Goal: Task Accomplishment & Management: Complete application form

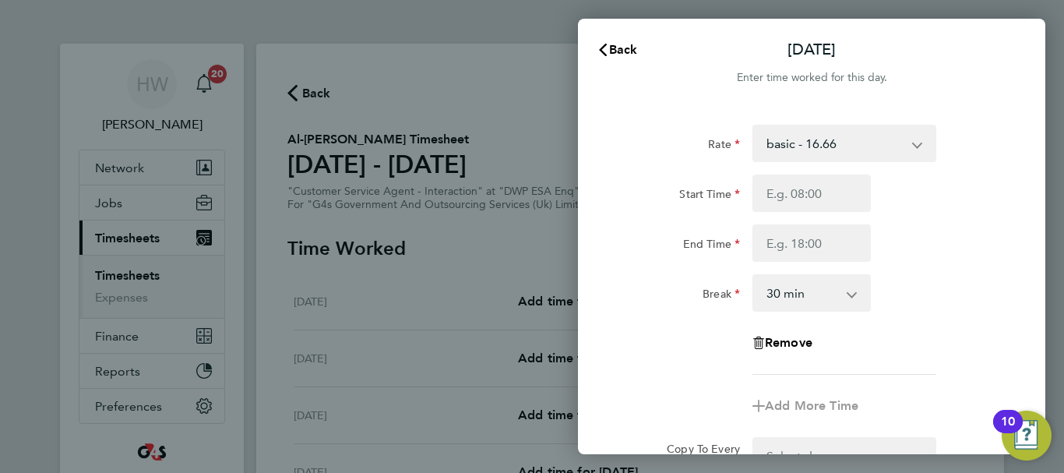
select select "30"
click at [795, 200] on input "Start Time" at bounding box center [812, 193] width 118 height 37
type input "08:00"
type input "17:00"
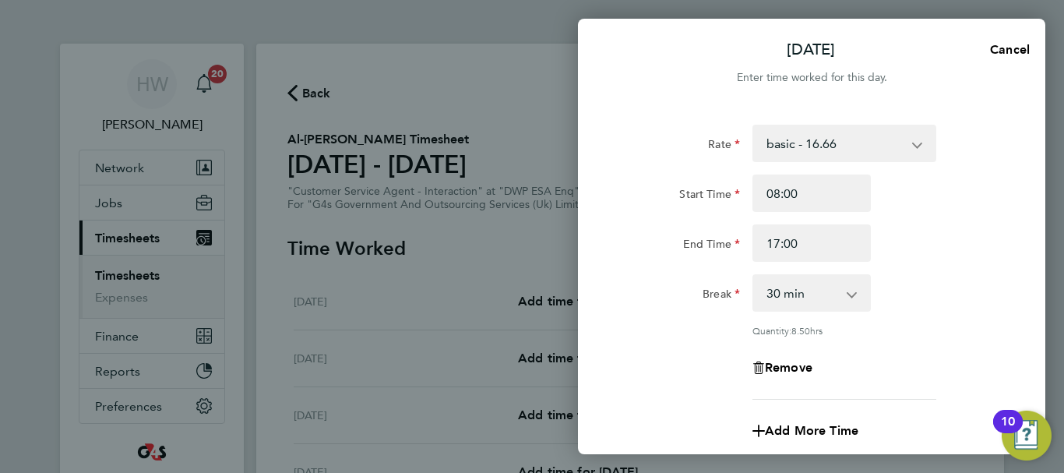
click at [948, 260] on div "End Time 17:00" at bounding box center [811, 242] width 393 height 37
click at [915, 304] on div "Rate basic - 16.66 Bank Holiday Annual Leave Sick System Issue Paid - 16.66 x2 …" at bounding box center [812, 262] width 380 height 275
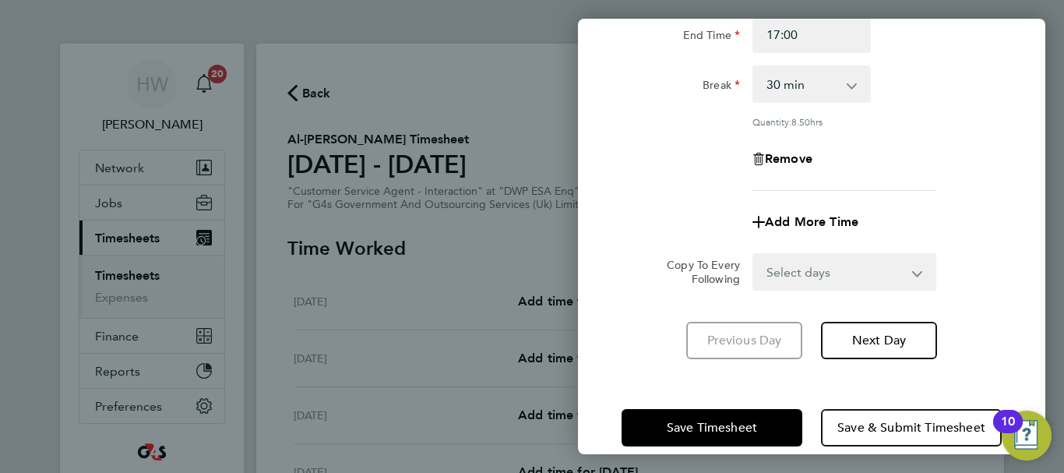
scroll to position [231, 0]
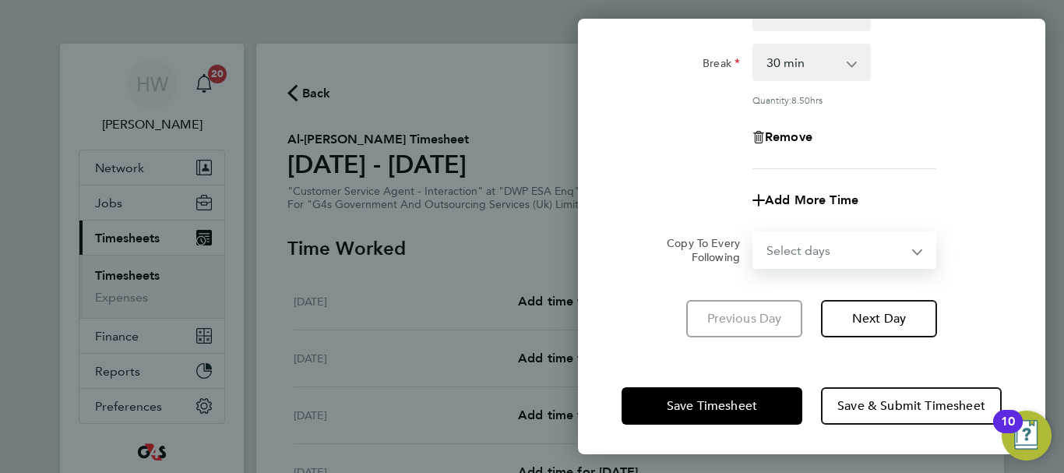
click at [894, 250] on select "Select days Day Weekday (Mon-Fri) Weekend (Sat-Sun) [DATE] [DATE] [DATE] [DATE]…" at bounding box center [836, 250] width 164 height 34
select select "TUE"
click at [754, 233] on select "Select days Day Weekday (Mon-Fri) Weekend (Sat-Sun) [DATE] [DATE] [DATE] [DATE]…" at bounding box center [836, 250] width 164 height 34
select select "[DATE]"
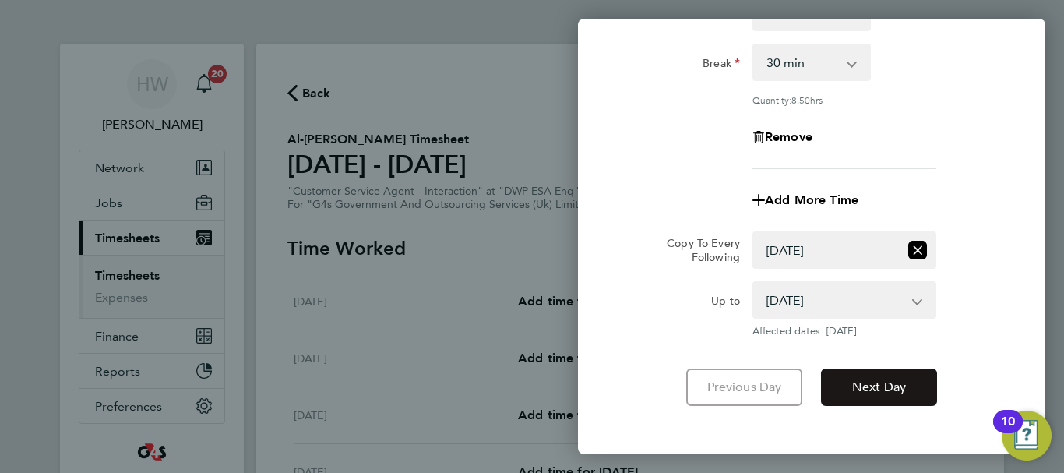
click at [873, 390] on span "Next Day" at bounding box center [879, 387] width 54 height 16
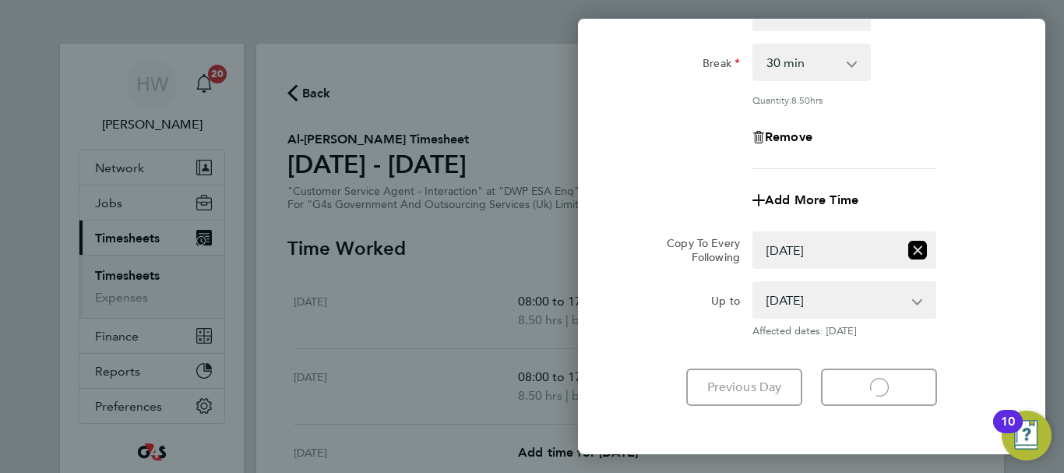
select select "30"
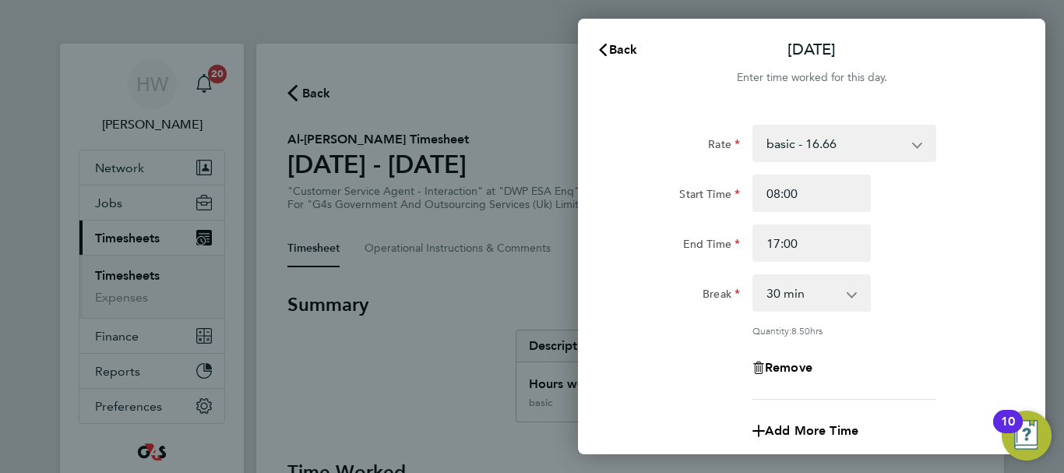
click at [977, 312] on div "Rate basic - 16.66 Bank Holiday Annual Leave Sick System Issue Paid - 16.66 x2 …" at bounding box center [812, 262] width 380 height 275
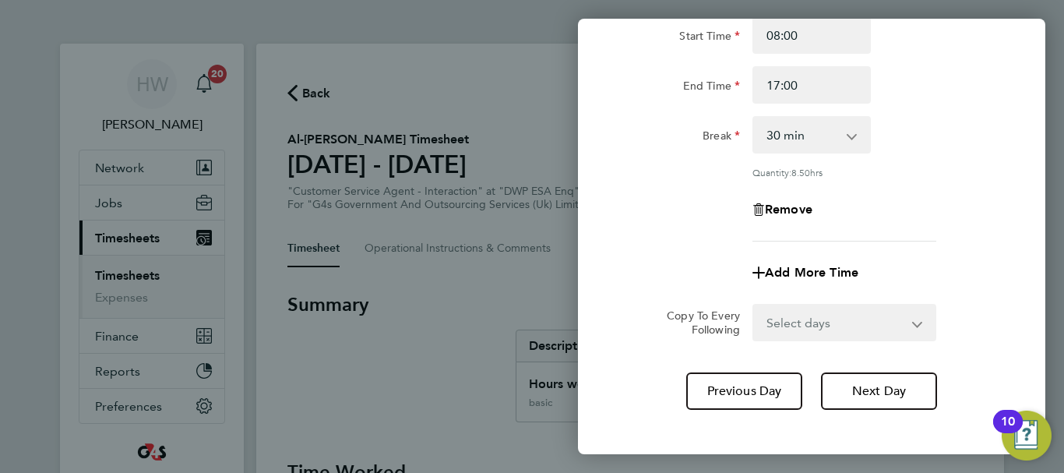
scroll to position [231, 0]
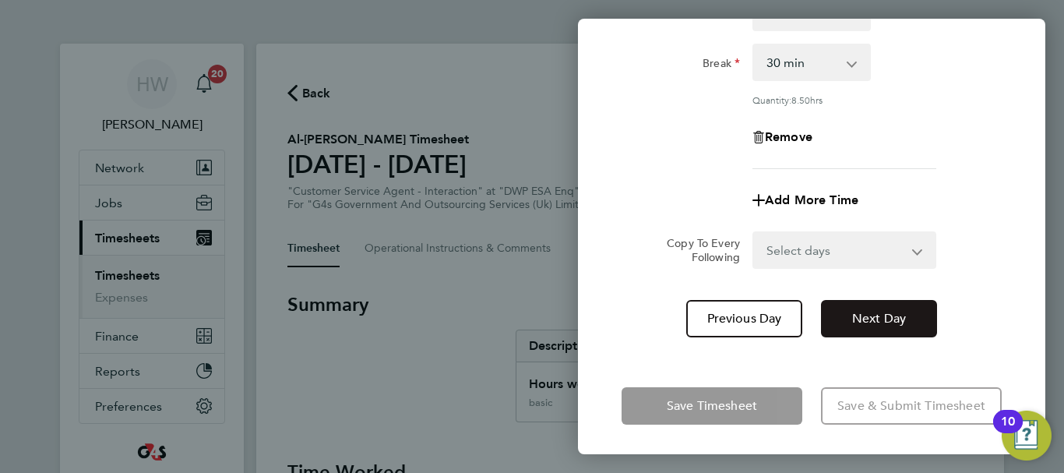
click at [866, 319] on span "Next Day" at bounding box center [879, 319] width 54 height 16
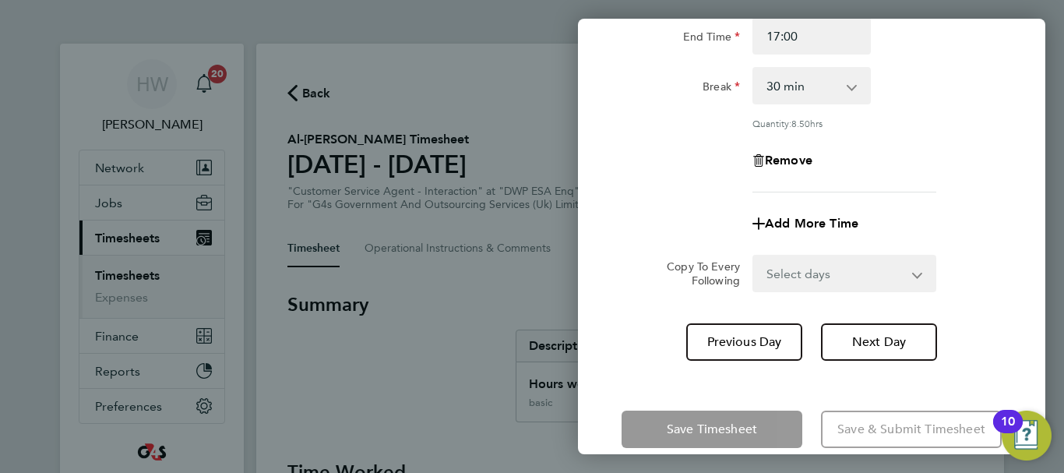
select select "30"
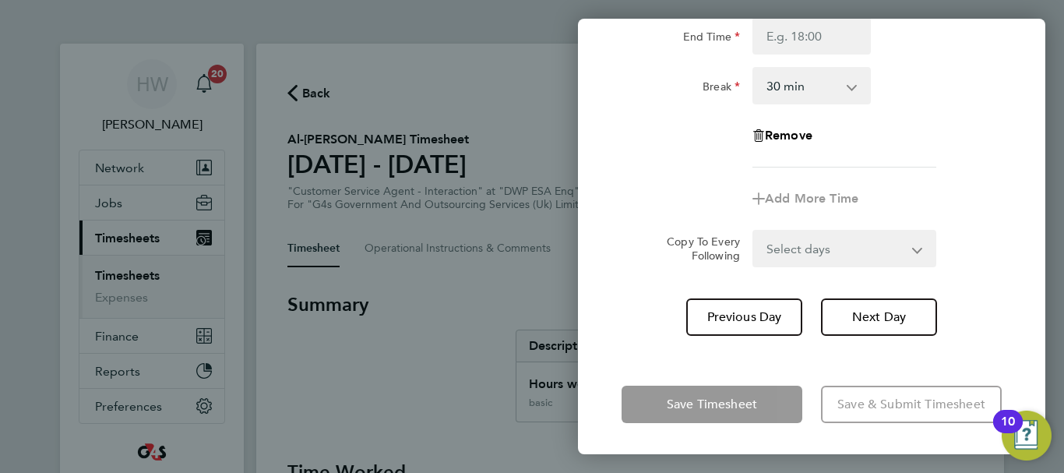
click at [945, 196] on div "Add More Time" at bounding box center [811, 198] width 393 height 37
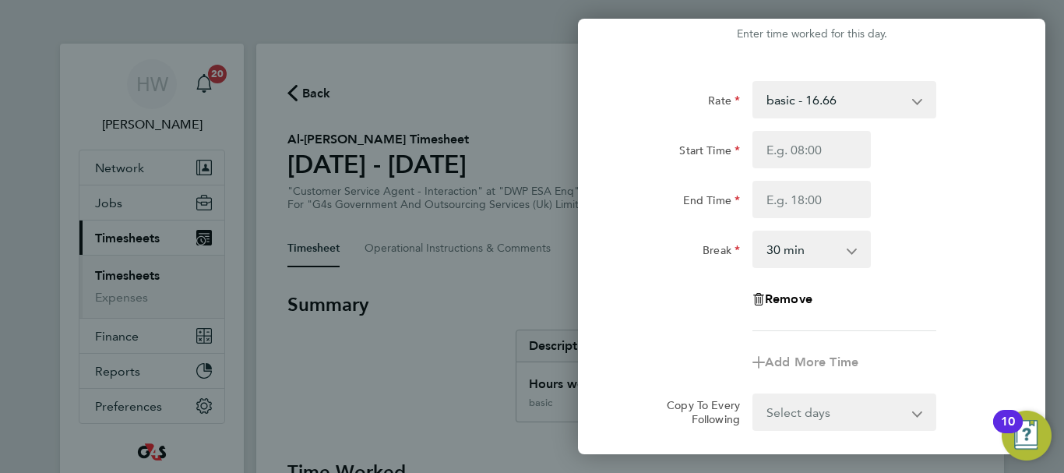
scroll to position [20, 0]
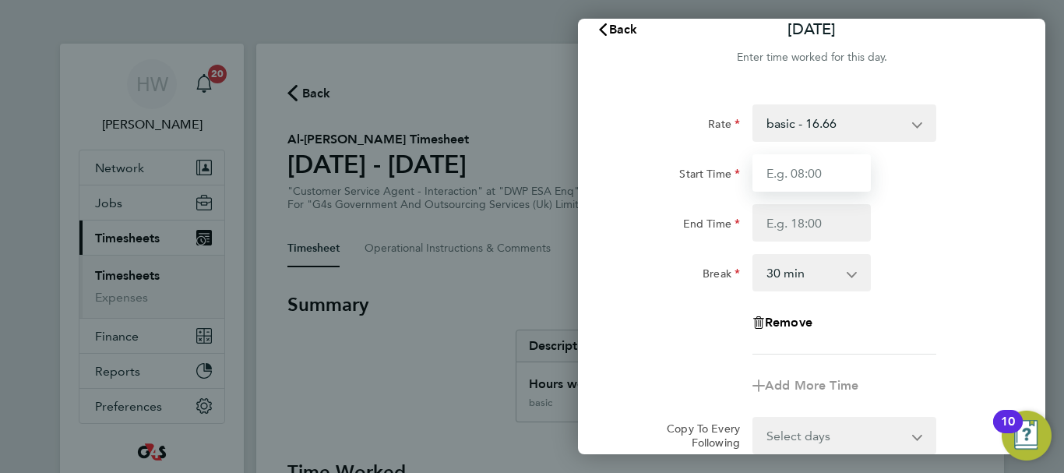
click at [778, 172] on input "Start Time" at bounding box center [812, 172] width 118 height 37
type input "11:00"
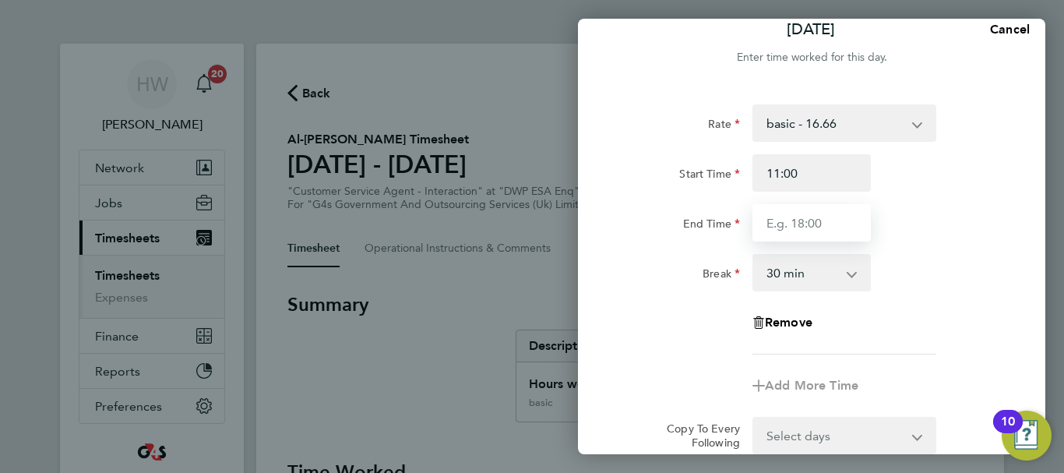
click at [777, 214] on input "End Time" at bounding box center [812, 222] width 118 height 37
type input "17:00"
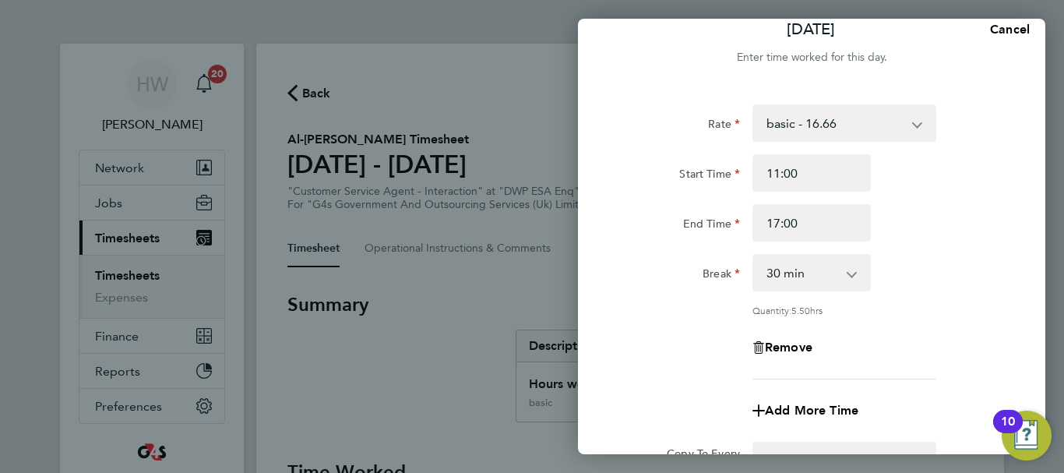
click at [927, 252] on div "Rate basic - 16.66 Bank Holiday Annual Leave Sick System Issue Paid - 16.66 x2 …" at bounding box center [812, 241] width 380 height 275
click at [927, 287] on div "Break 0 min 15 min 30 min 45 min 60 min 75 min 90 min" at bounding box center [811, 272] width 393 height 37
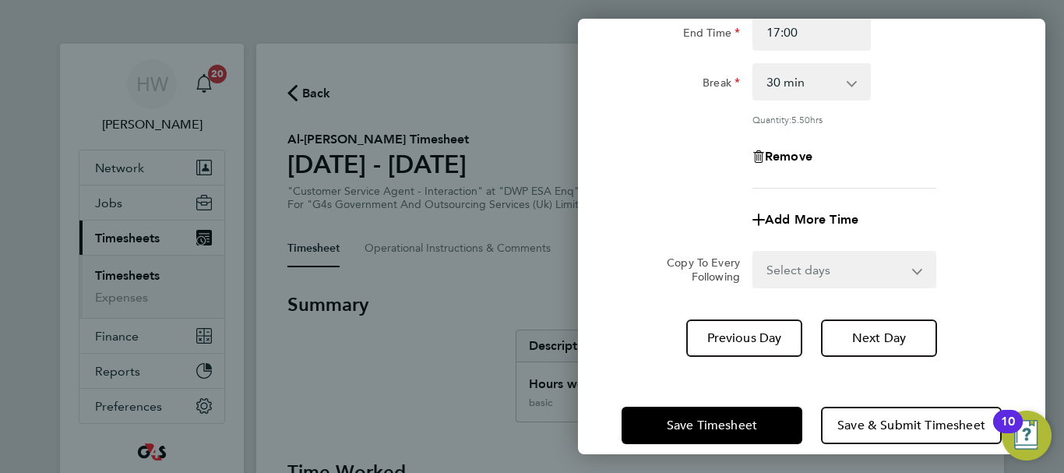
scroll to position [231, 0]
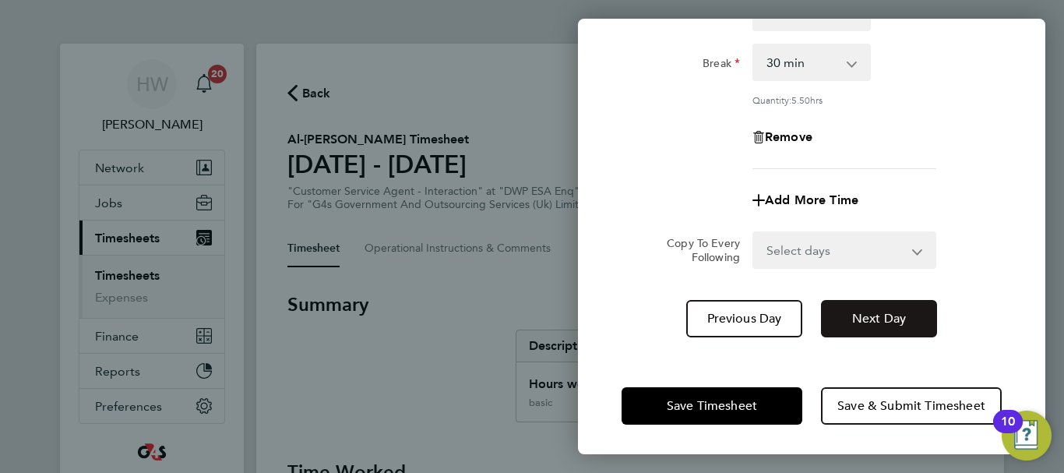
click at [894, 318] on span "Next Day" at bounding box center [879, 319] width 54 height 16
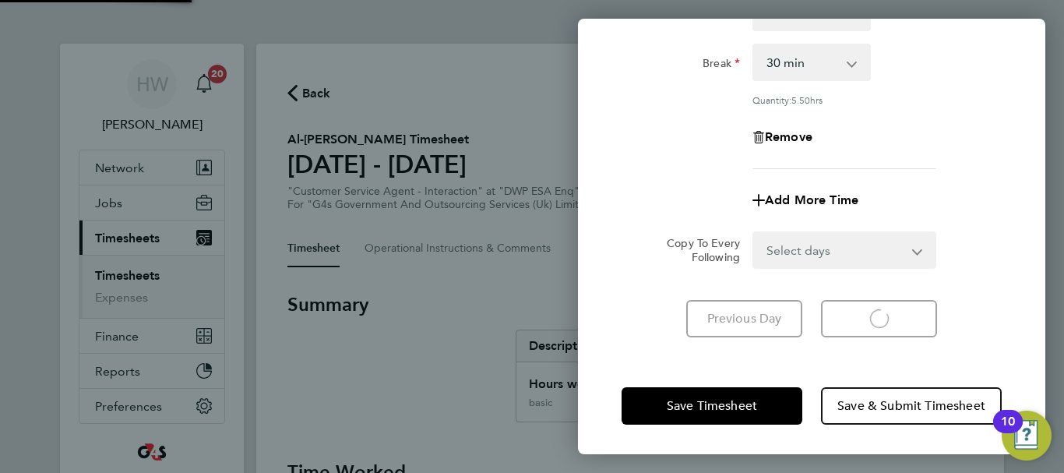
select select "30"
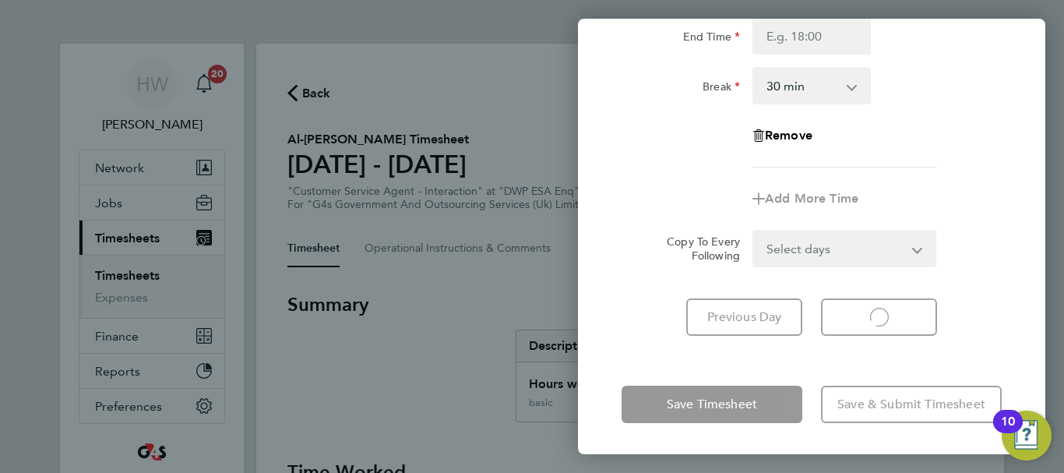
select select "30"
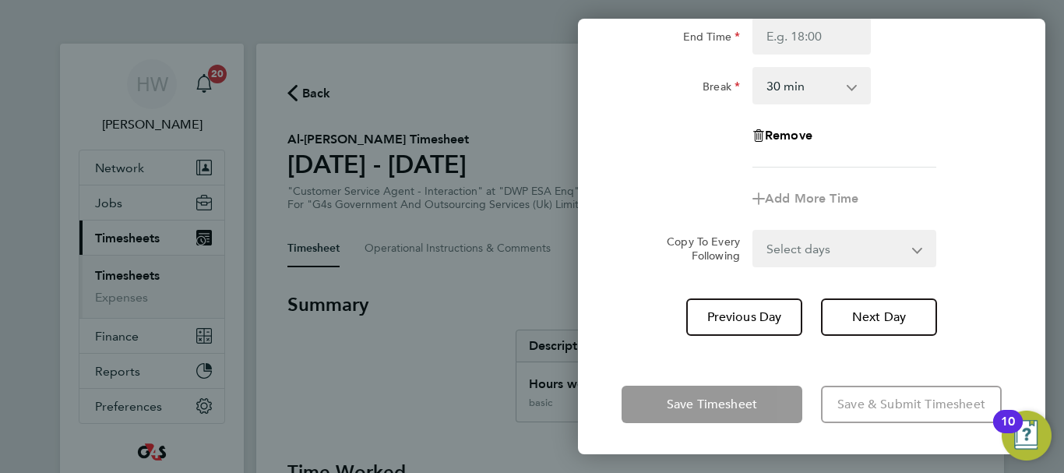
scroll to position [207, 0]
click at [975, 206] on div "Add More Time" at bounding box center [811, 198] width 393 height 37
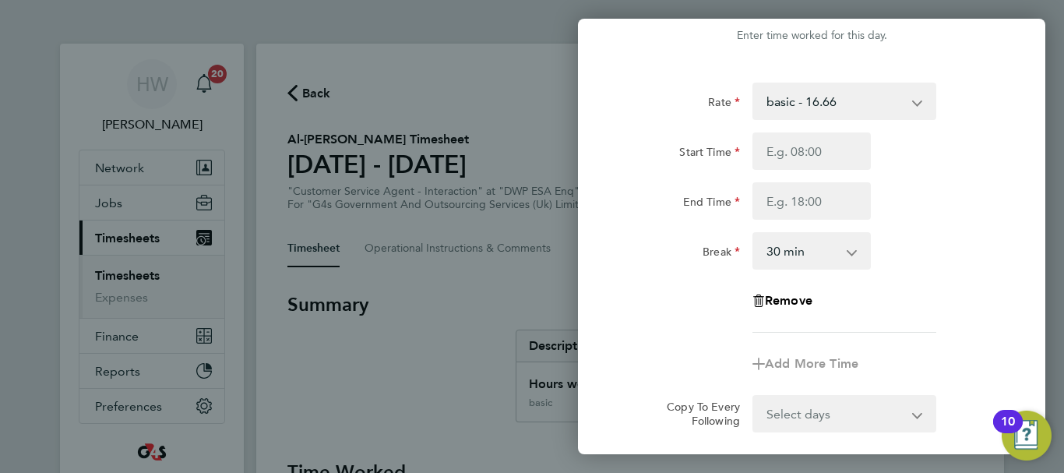
scroll to position [0, 0]
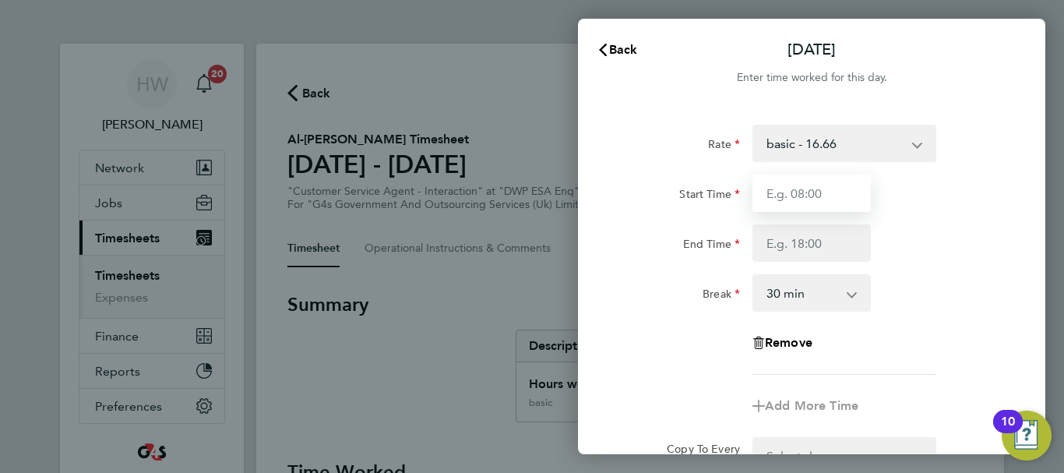
click at [795, 187] on input "Start Time" at bounding box center [812, 193] width 118 height 37
type input "09:00"
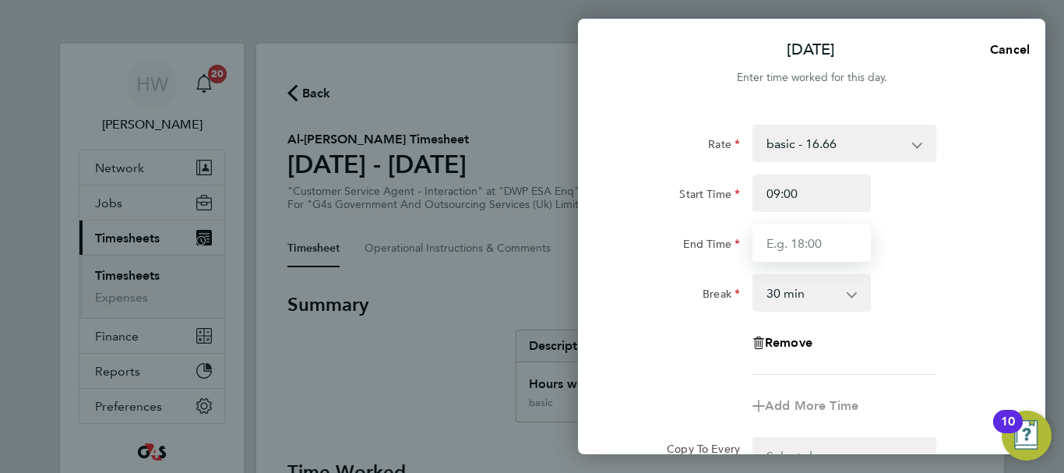
click at [785, 242] on input "End Time" at bounding box center [812, 242] width 118 height 37
type input "17:00"
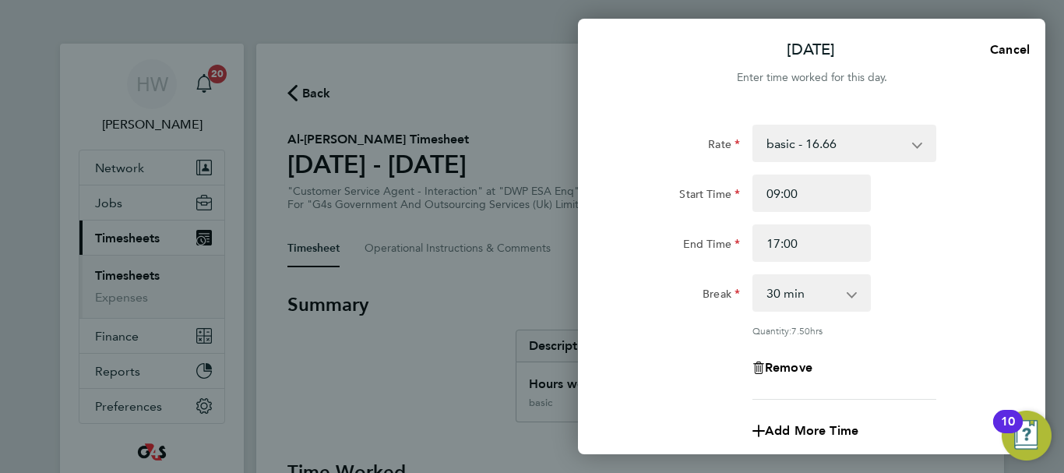
click at [969, 179] on div "Start Time 09:00" at bounding box center [811, 193] width 393 height 37
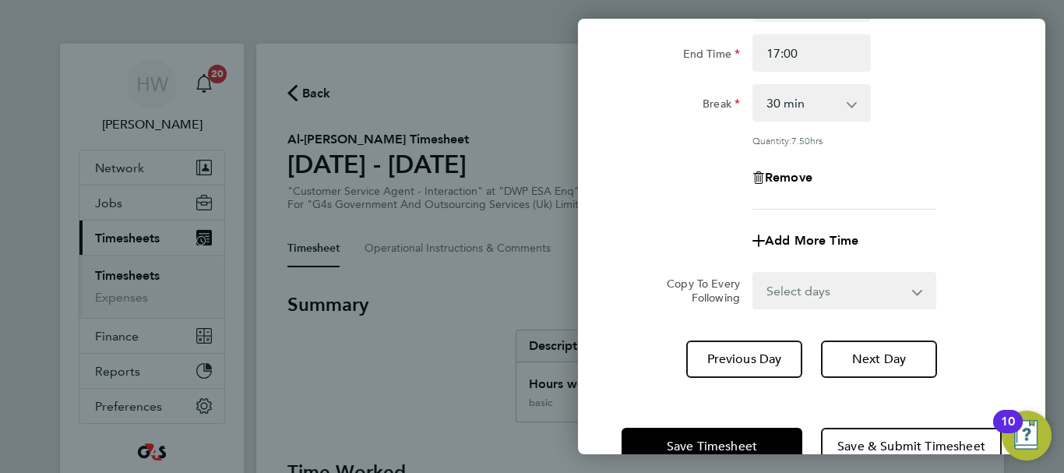
scroll to position [231, 0]
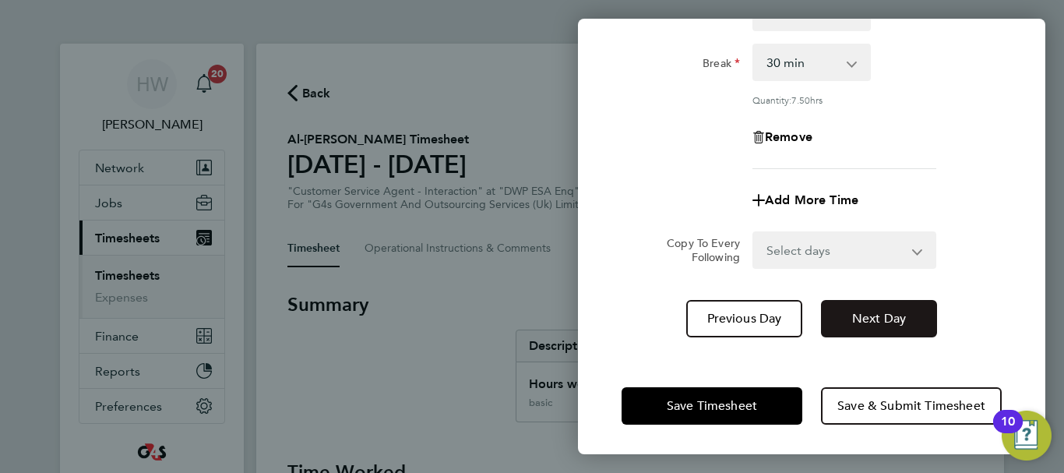
click at [883, 312] on span "Next Day" at bounding box center [879, 319] width 54 height 16
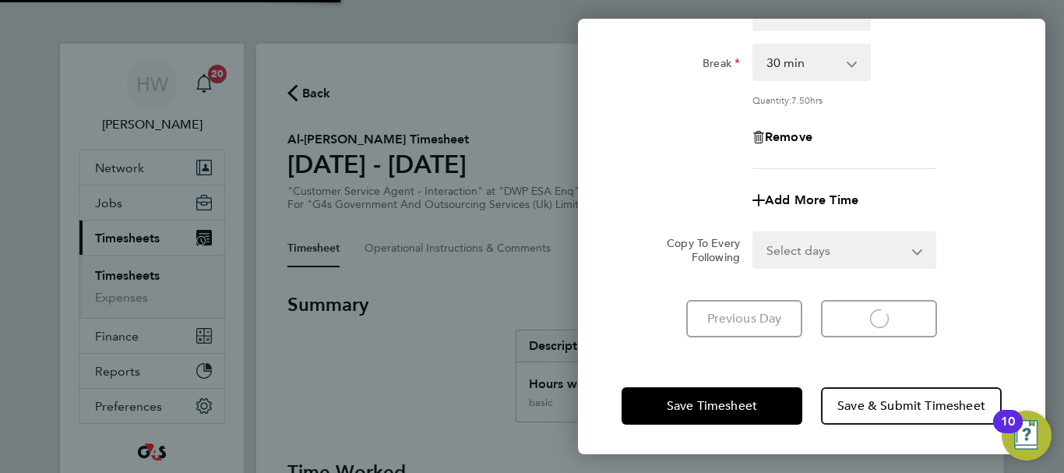
select select "30"
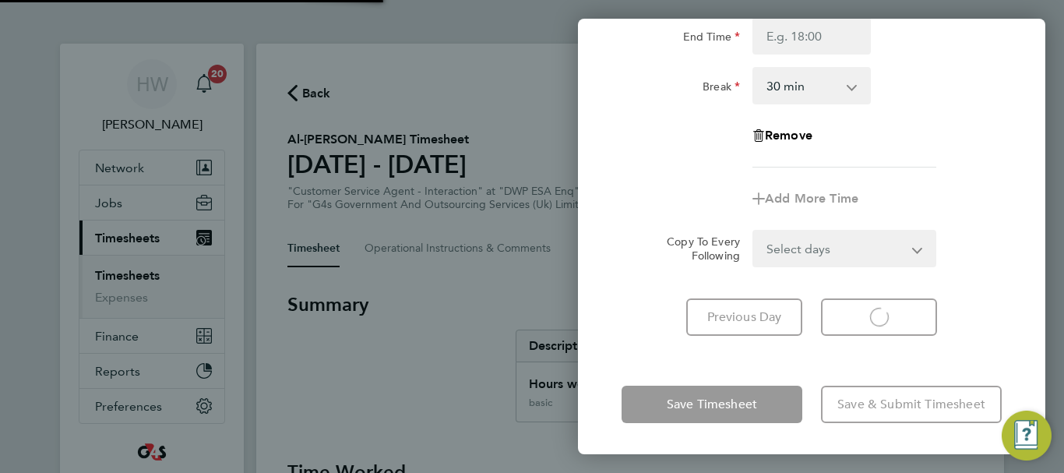
scroll to position [207, 0]
select select "30"
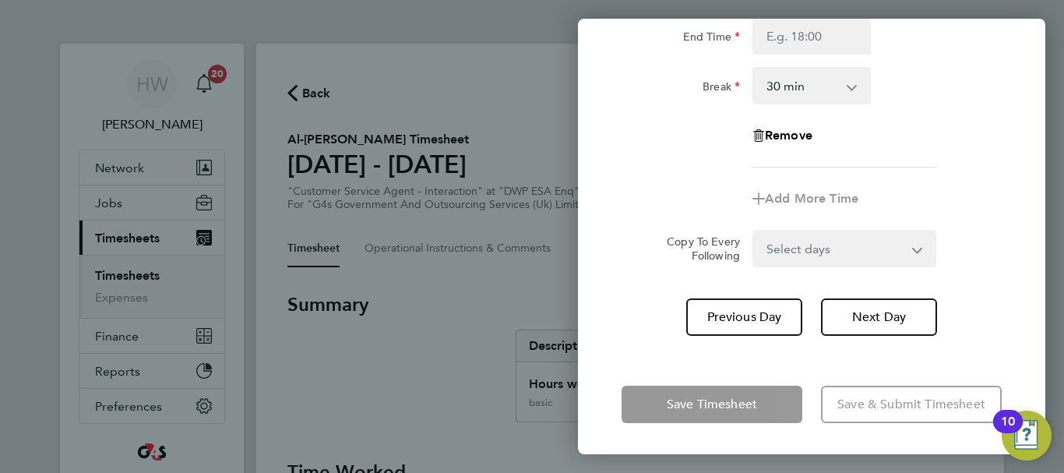
click at [972, 249] on div "Copy To Every Following Select days Day Weekend (Sat-Sun) [DATE] [DATE]" at bounding box center [811, 248] width 393 height 37
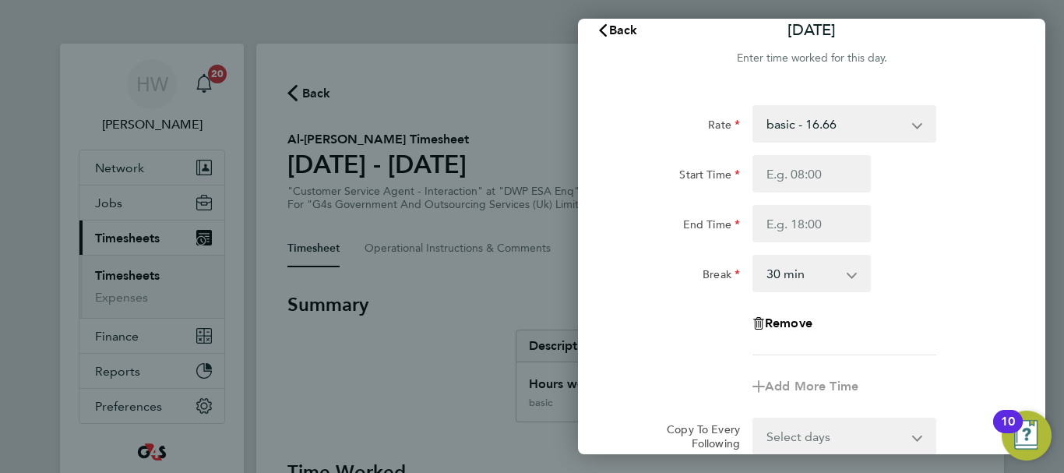
scroll to position [0, 0]
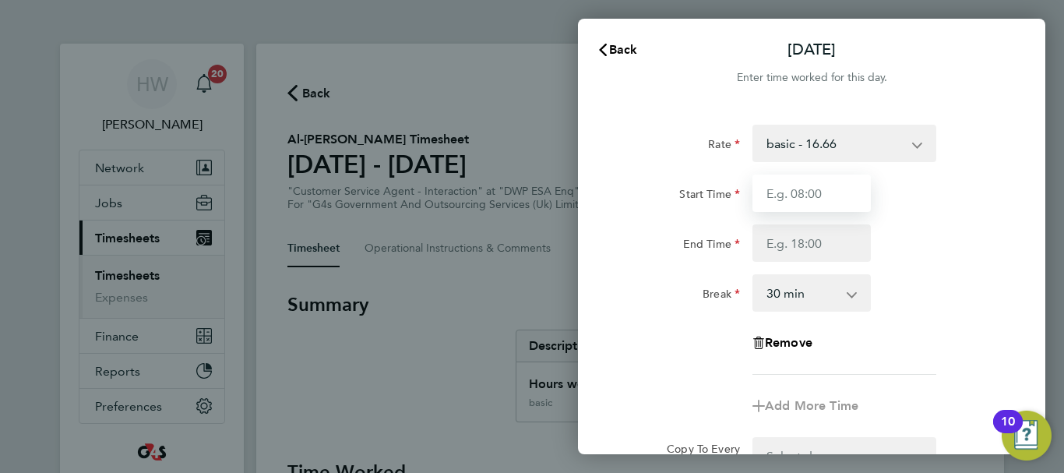
click at [810, 192] on input "Start Time" at bounding box center [812, 193] width 118 height 37
type input "10:00"
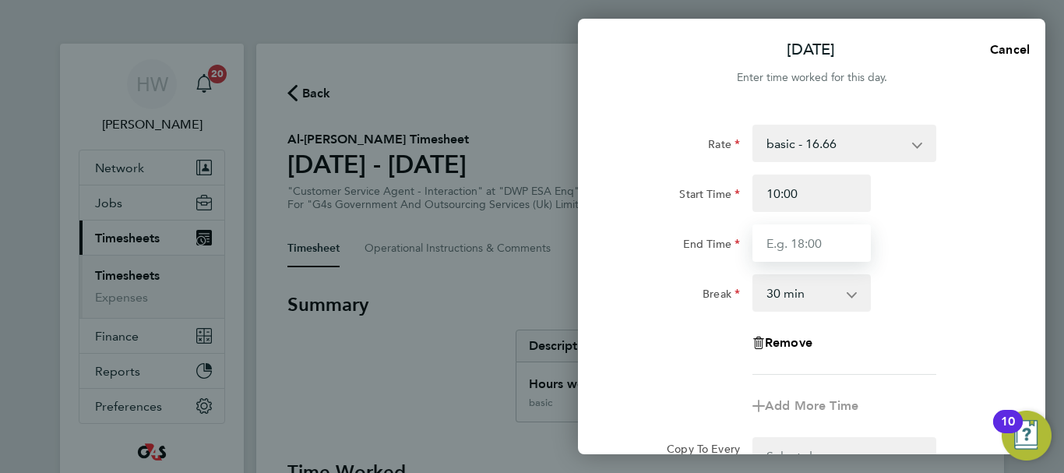
click at [796, 245] on input "End Time" at bounding box center [812, 242] width 118 height 37
type input "17:00"
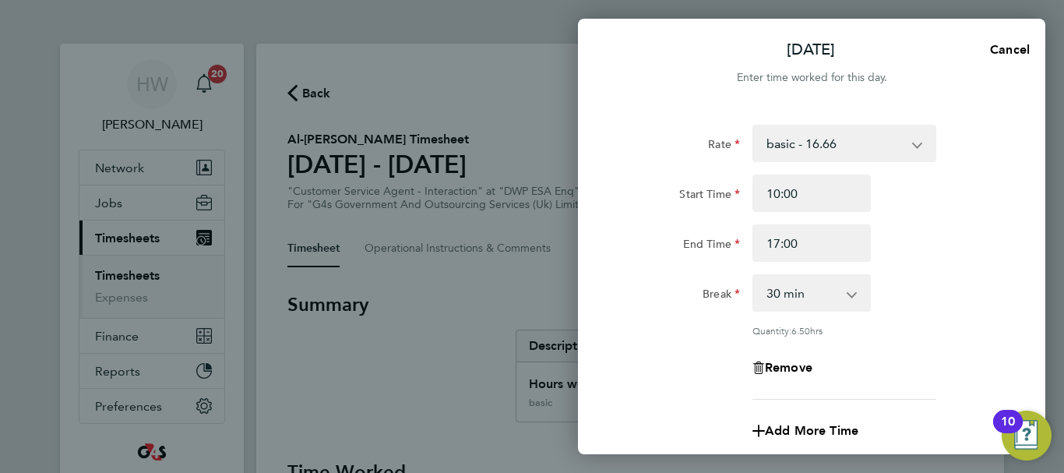
click at [954, 240] on div "End Time 17:00" at bounding box center [811, 242] width 393 height 37
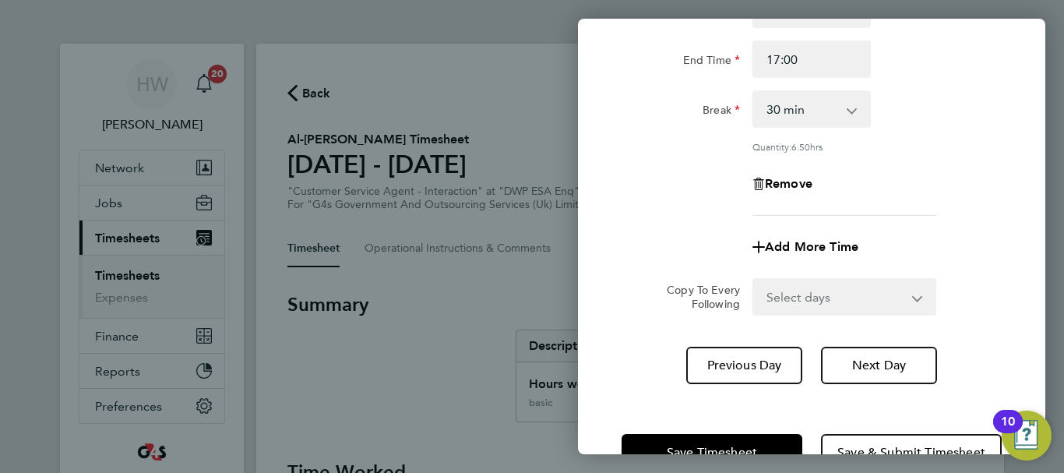
scroll to position [231, 0]
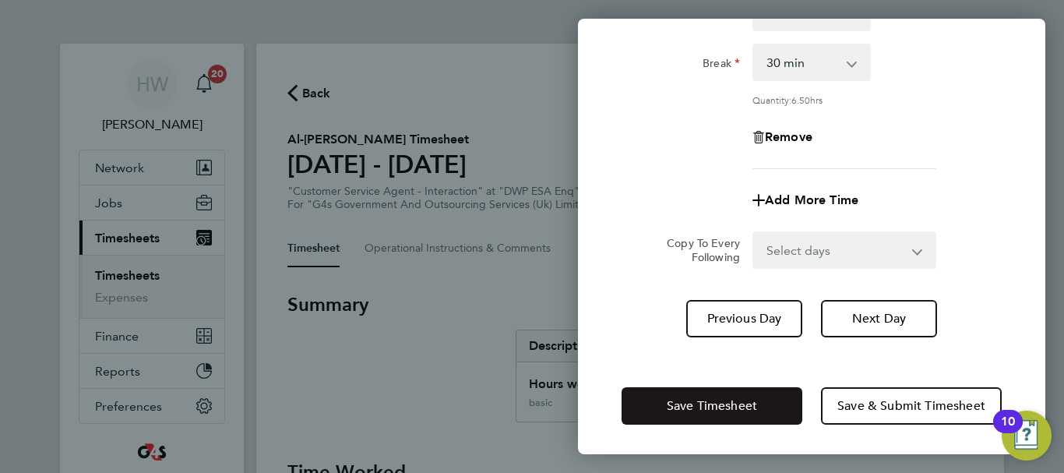
click at [719, 398] on span "Save Timesheet" at bounding box center [712, 406] width 90 height 16
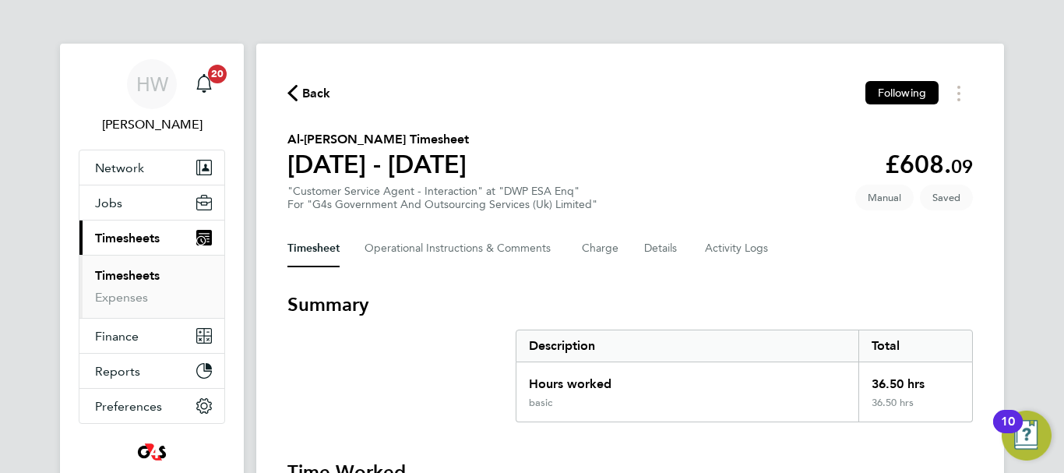
click at [789, 185] on section "Al-[PERSON_NAME] Timesheet [DATE] - [DATE] £608. 09 "Customer Service Agent - I…" at bounding box center [630, 170] width 686 height 81
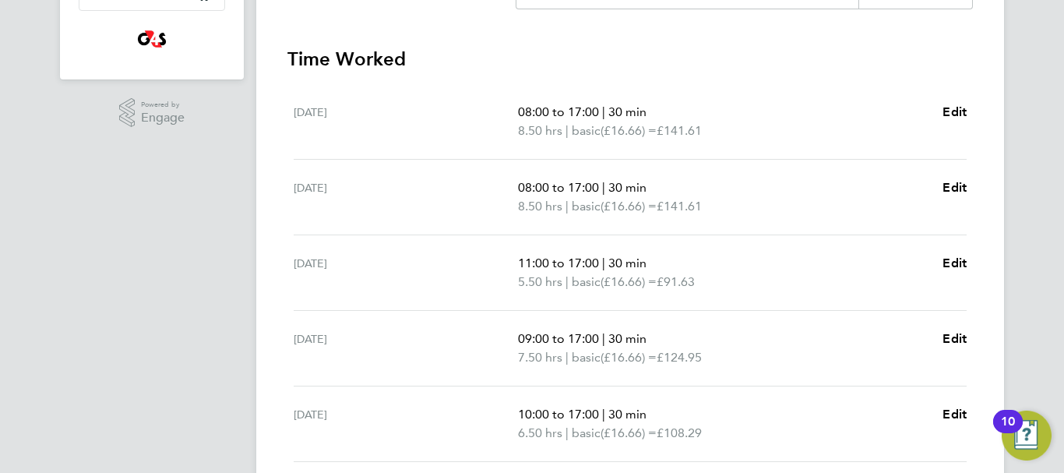
scroll to position [467, 0]
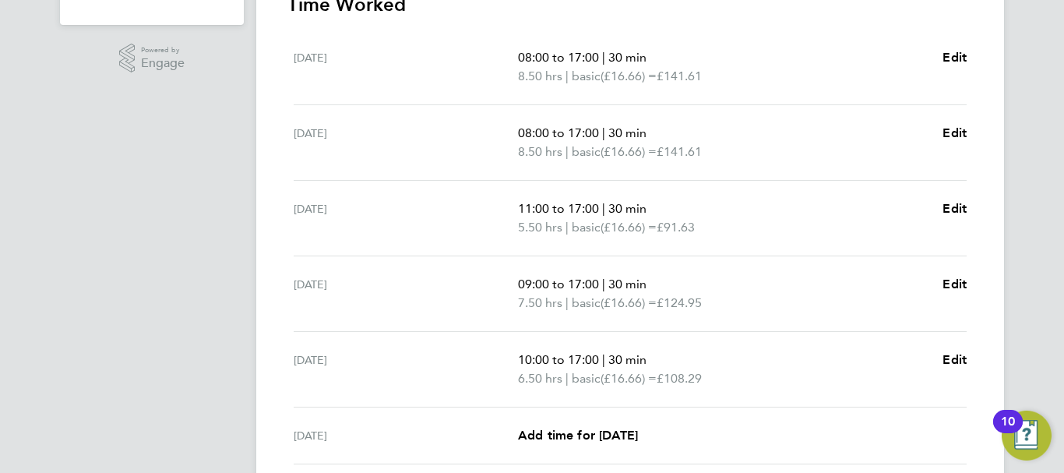
click at [854, 242] on div "[DATE] 11:00 to 17:00 | 30 min 5.50 hrs | basic (£16.66) = £91.63 Edit" at bounding box center [630, 219] width 673 height 76
click at [961, 210] on span "Edit" at bounding box center [955, 208] width 24 height 15
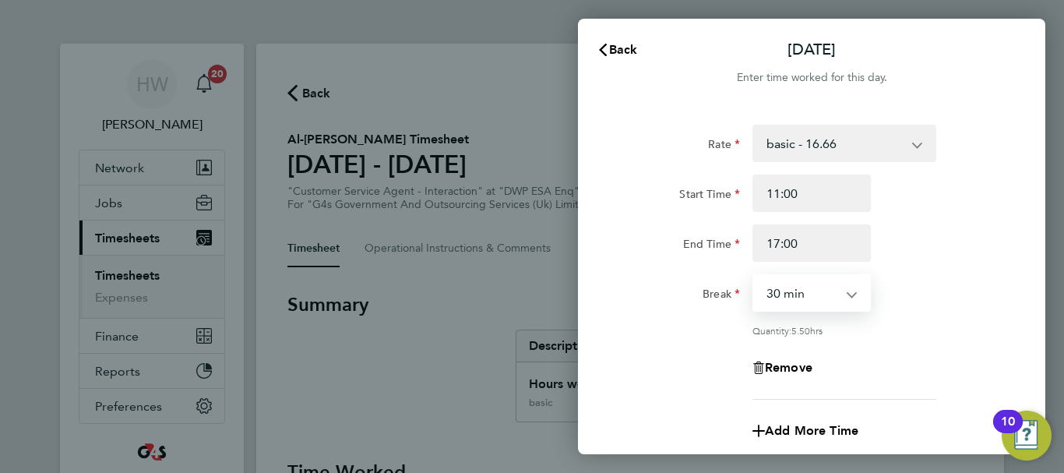
click at [832, 285] on select "0 min 15 min 30 min 45 min 60 min 75 min 90 min" at bounding box center [802, 293] width 97 height 34
select select "0"
click at [754, 276] on select "0 min 15 min 30 min 45 min 60 min 75 min 90 min" at bounding box center [802, 293] width 97 height 34
click at [943, 285] on div "Break 0 min 15 min 30 min 45 min 60 min 75 min 90 min" at bounding box center [811, 292] width 393 height 37
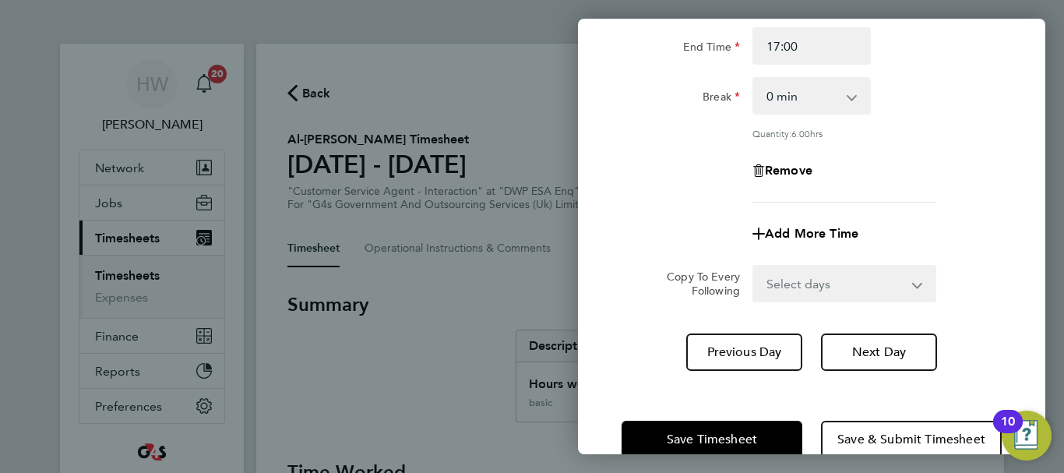
scroll to position [231, 0]
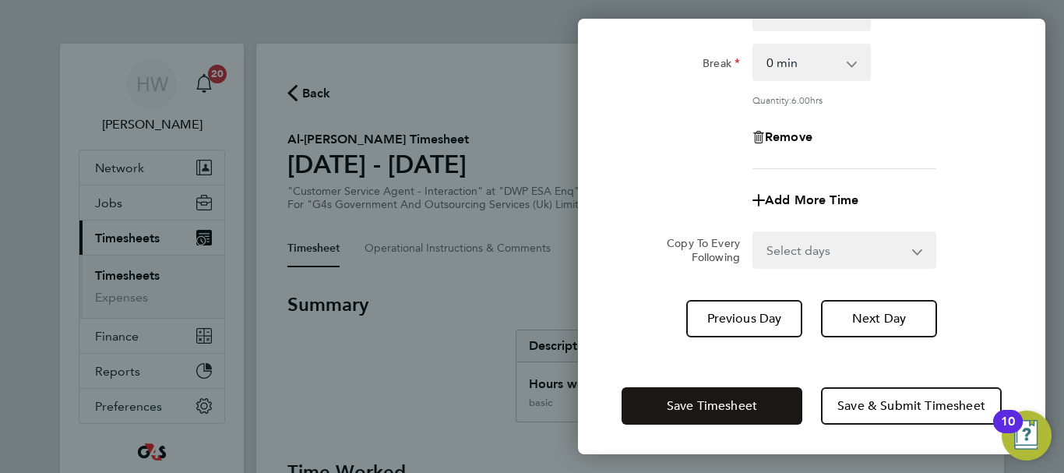
click at [765, 390] on button "Save Timesheet" at bounding box center [712, 405] width 181 height 37
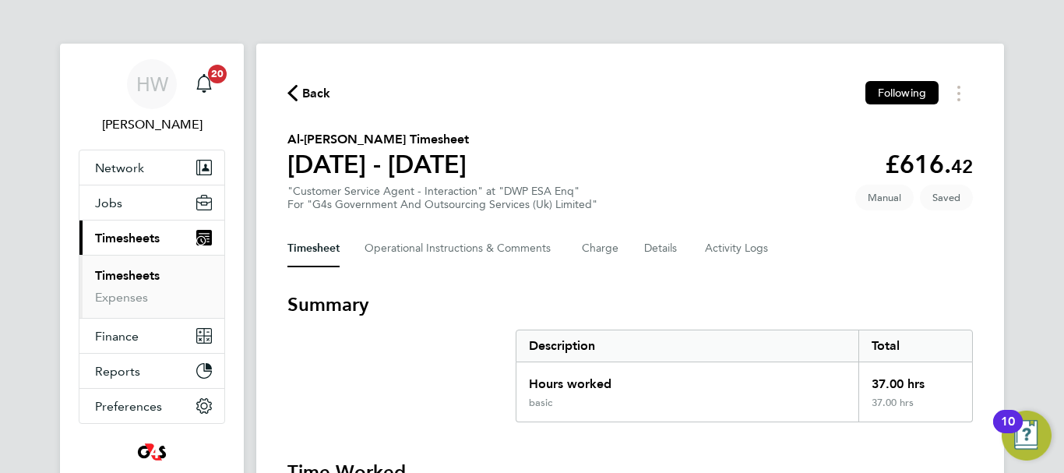
click at [666, 170] on section "Al-[PERSON_NAME] Timesheet [DATE] - [DATE] £616. 42 "Customer Service Agent - I…" at bounding box center [630, 170] width 686 height 81
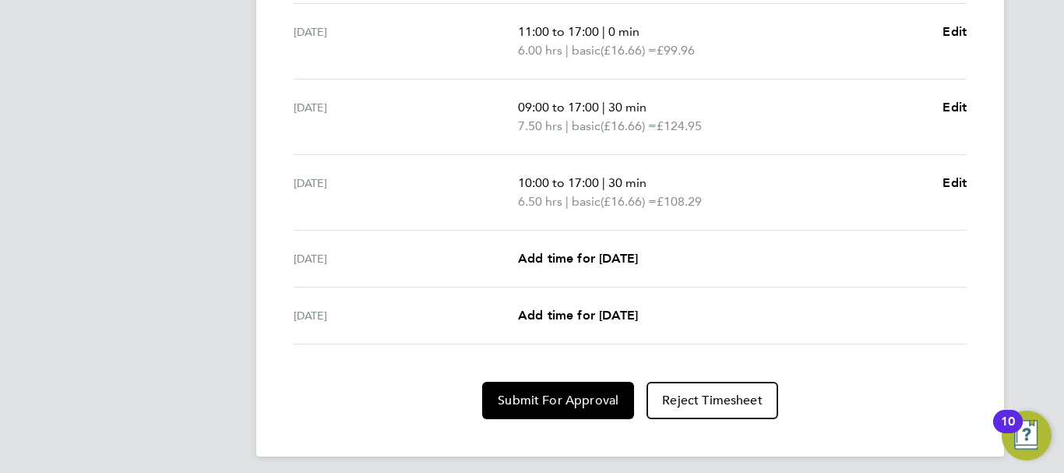
scroll to position [653, 0]
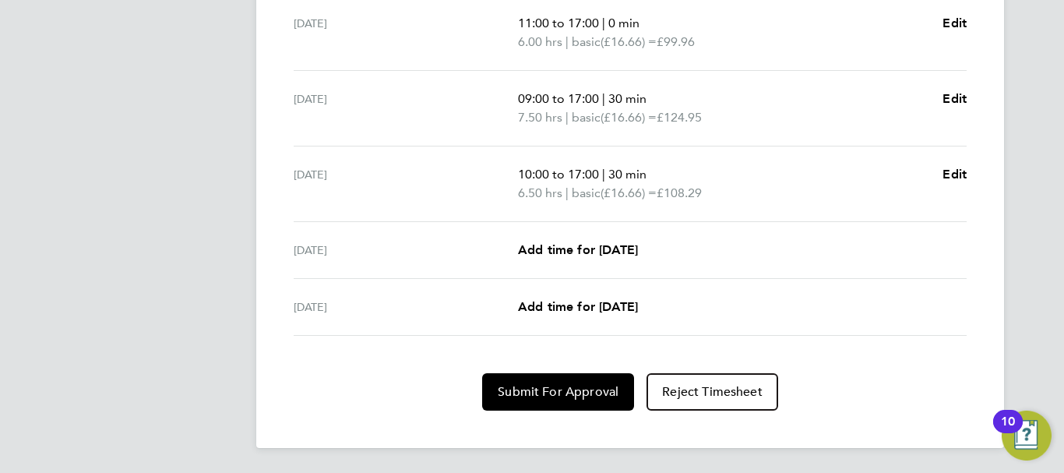
click at [877, 178] on p "10:00 to 17:00 | 30 min" at bounding box center [724, 174] width 412 height 19
click at [954, 173] on span "Edit" at bounding box center [955, 174] width 24 height 15
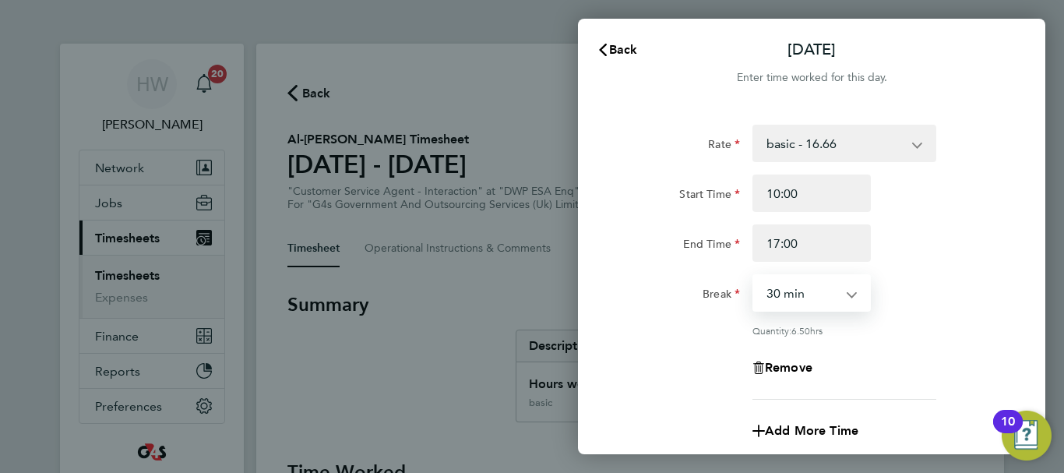
click at [794, 293] on select "0 min 15 min 30 min 45 min 60 min 75 min 90 min" at bounding box center [802, 293] width 97 height 34
click at [754, 276] on select "0 min 15 min 30 min 45 min 60 min 75 min 90 min" at bounding box center [802, 293] width 97 height 34
click at [852, 296] on app-icon-cross-button at bounding box center [860, 293] width 19 height 34
click at [851, 295] on app-icon-cross-button at bounding box center [860, 293] width 19 height 34
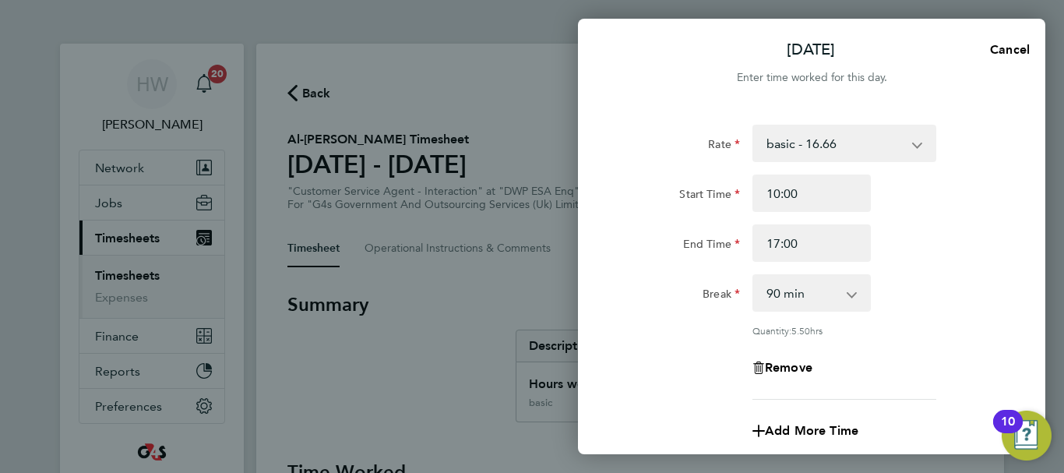
click at [851, 295] on app-icon-cross-button at bounding box center [860, 293] width 19 height 34
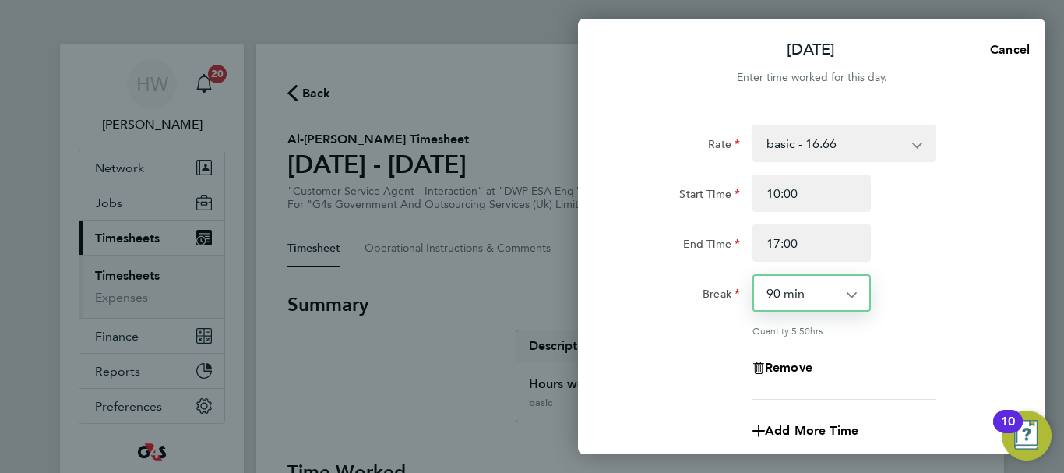
click at [813, 295] on select "0 min 15 min 30 min 45 min 60 min 75 min 90 min" at bounding box center [802, 293] width 97 height 34
select select "0"
click at [754, 276] on select "0 min 15 min 30 min 45 min 60 min 75 min 90 min" at bounding box center [802, 293] width 97 height 34
click at [929, 315] on div "Rate basic - 16.66 Bank Holiday Annual Leave Sick System Issue Paid - 16.66 x2 …" at bounding box center [812, 262] width 380 height 275
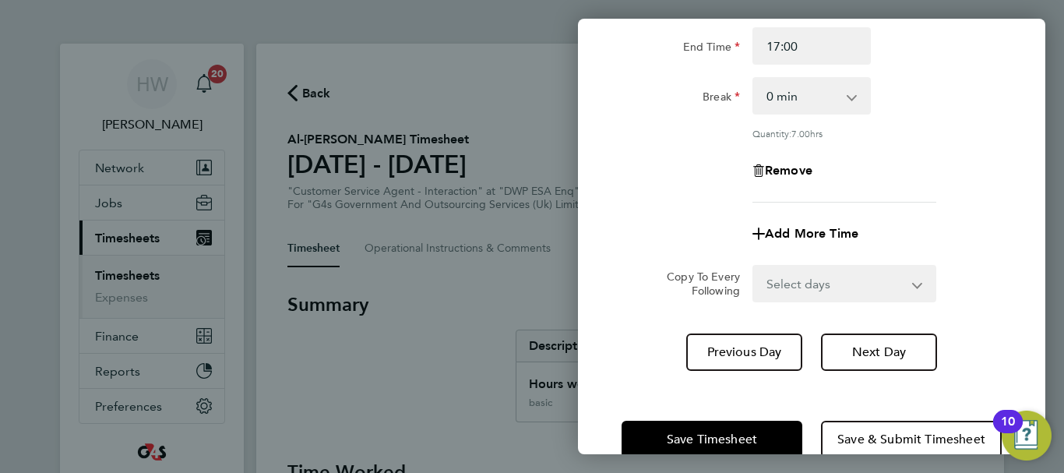
scroll to position [231, 0]
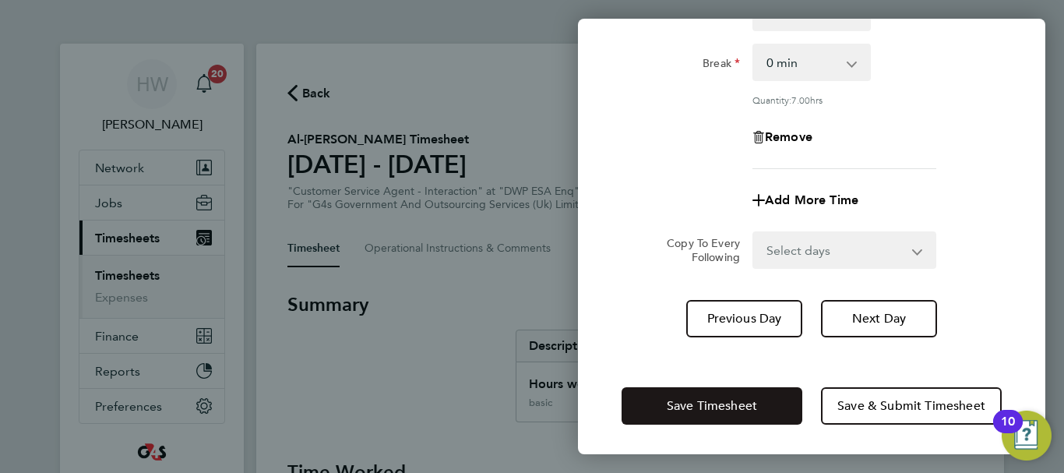
click at [691, 405] on span "Save Timesheet" at bounding box center [712, 406] width 90 height 16
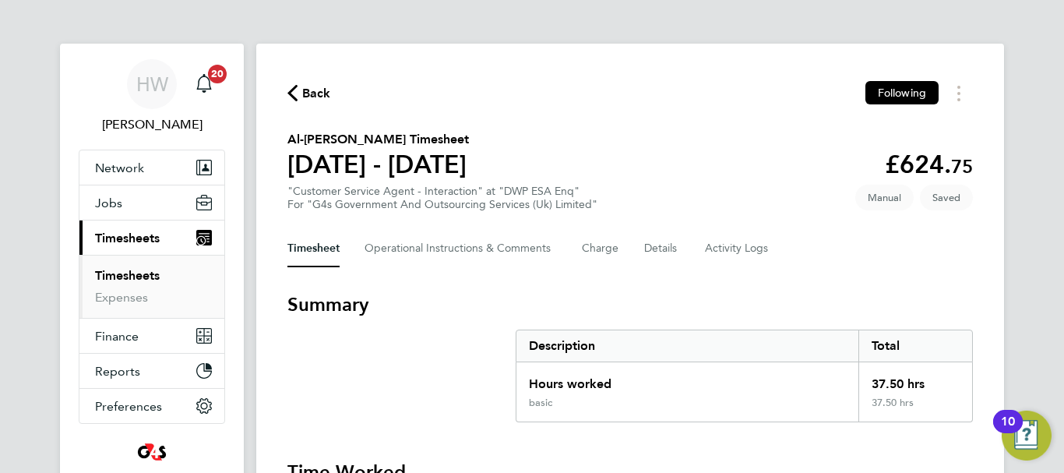
click at [647, 150] on section "Al-[PERSON_NAME] Timesheet [DATE] - [DATE] £624. 75 "Customer Service Agent - I…" at bounding box center [630, 170] width 686 height 81
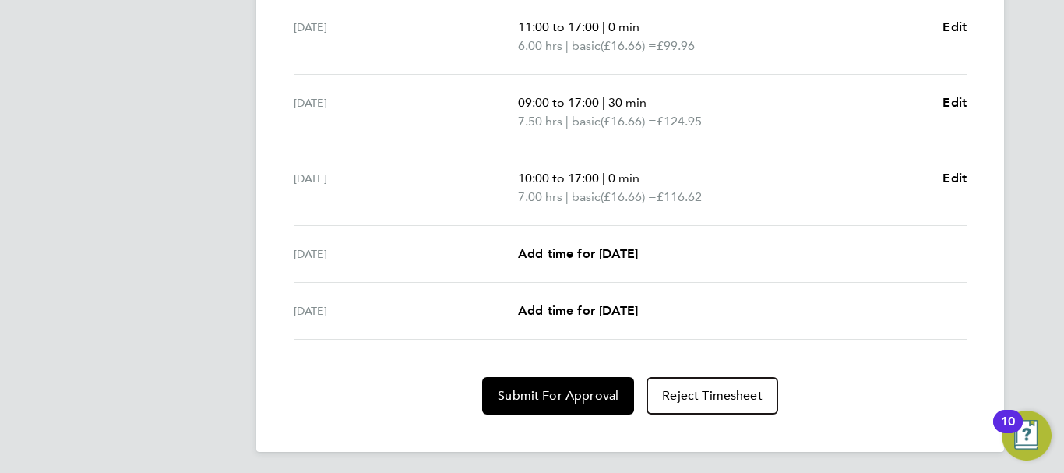
scroll to position [653, 0]
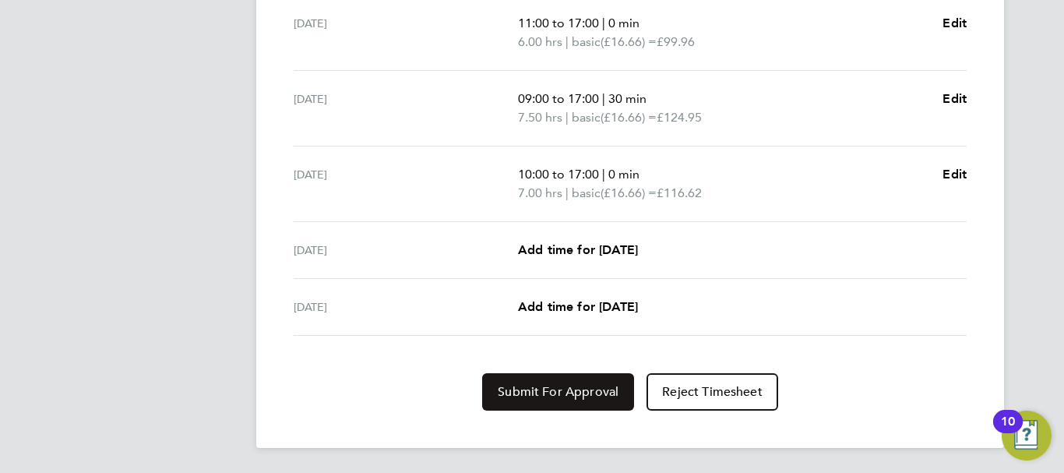
click at [570, 400] on button "Submit For Approval" at bounding box center [558, 391] width 152 height 37
